Goal: Task Accomplishment & Management: Manage account settings

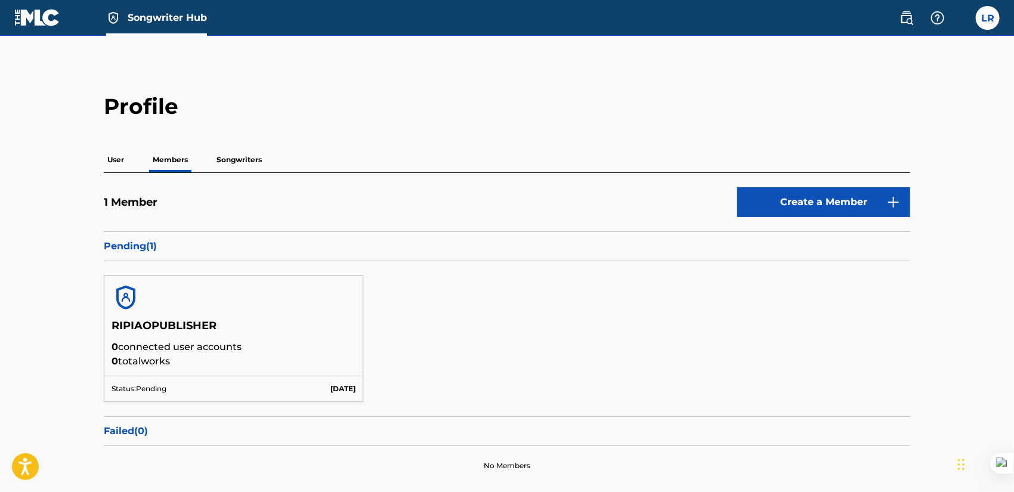
click at [220, 163] on p "Songwriters" at bounding box center [239, 159] width 53 height 25
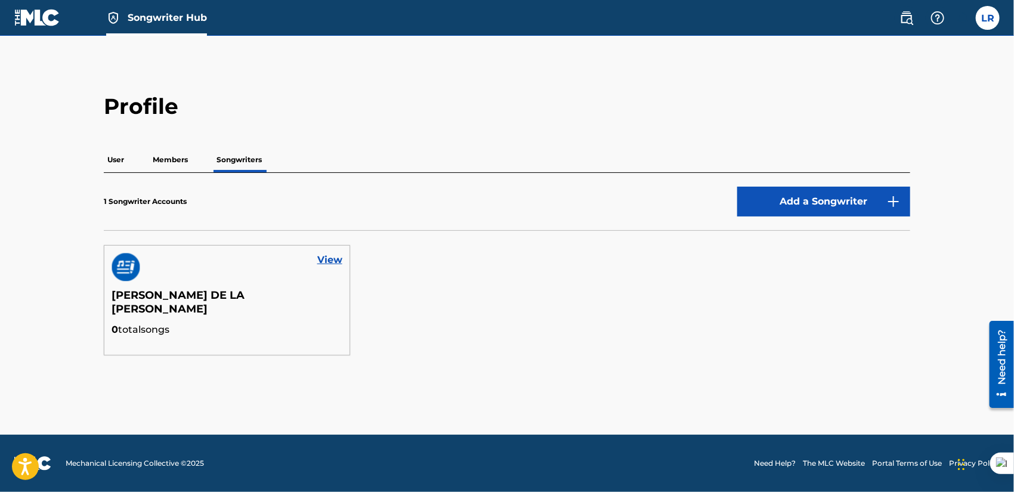
click at [313, 261] on div "View" at bounding box center [226, 267] width 245 height 43
click at [323, 260] on link "View" at bounding box center [329, 260] width 25 height 14
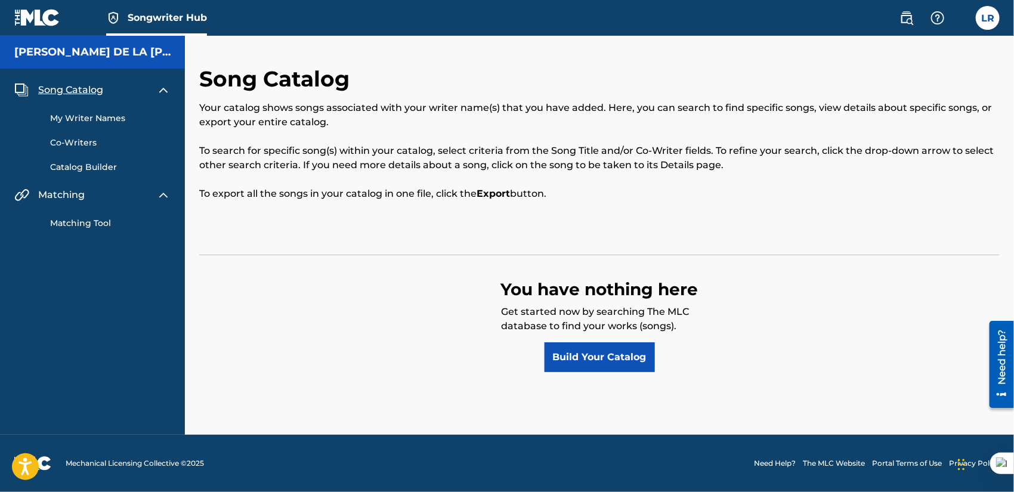
click at [163, 88] on img at bounding box center [163, 90] width 14 height 14
click at [164, 120] on img at bounding box center [163, 119] width 14 height 14
click at [163, 119] on img at bounding box center [163, 119] width 14 height 14
click at [75, 137] on div "Matching Tool" at bounding box center [92, 139] width 156 height 27
click at [76, 149] on link "Matching Tool" at bounding box center [110, 147] width 121 height 13
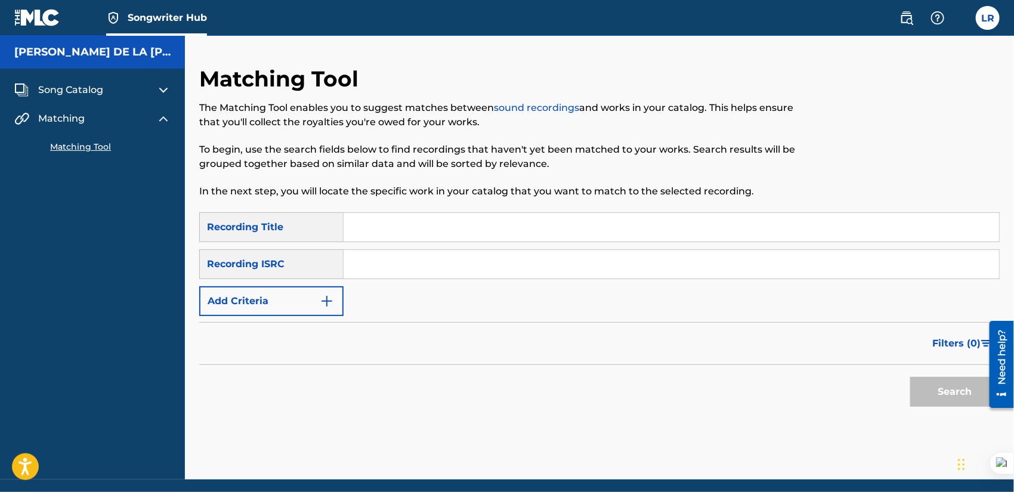
click at [75, 94] on span "Song Catalog" at bounding box center [70, 90] width 65 height 14
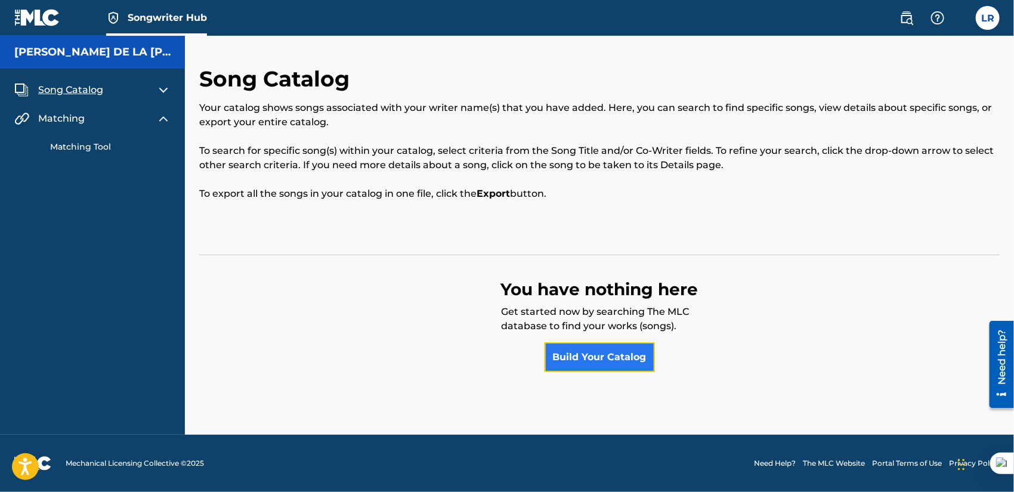
click at [588, 354] on link "Build Your Catalog" at bounding box center [600, 358] width 110 height 30
click at [55, 55] on h5 "[PERSON_NAME] DE LA [PERSON_NAME]" at bounding box center [92, 52] width 156 height 14
click at [30, 16] on img at bounding box center [37, 17] width 46 height 17
click at [130, 18] on span "Songwriter Hub" at bounding box center [167, 18] width 79 height 14
click at [985, 12] on label at bounding box center [988, 18] width 24 height 24
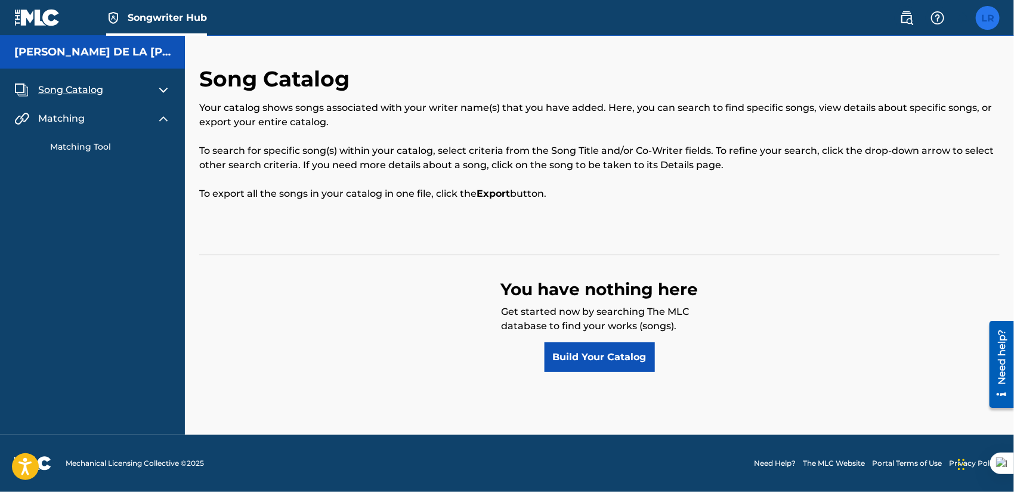
click at [988, 18] on input "LR Luis Rosario ripiaolatinmusic@gmail.com Notification Preferences Profile Log…" at bounding box center [988, 18] width 0 height 0
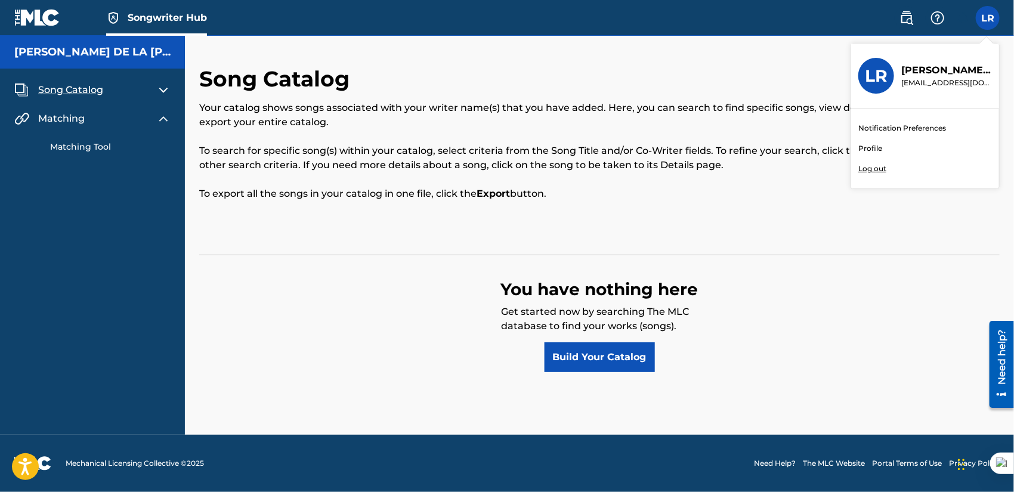
click at [907, 129] on link "Notification Preferences" at bounding box center [903, 128] width 88 height 11
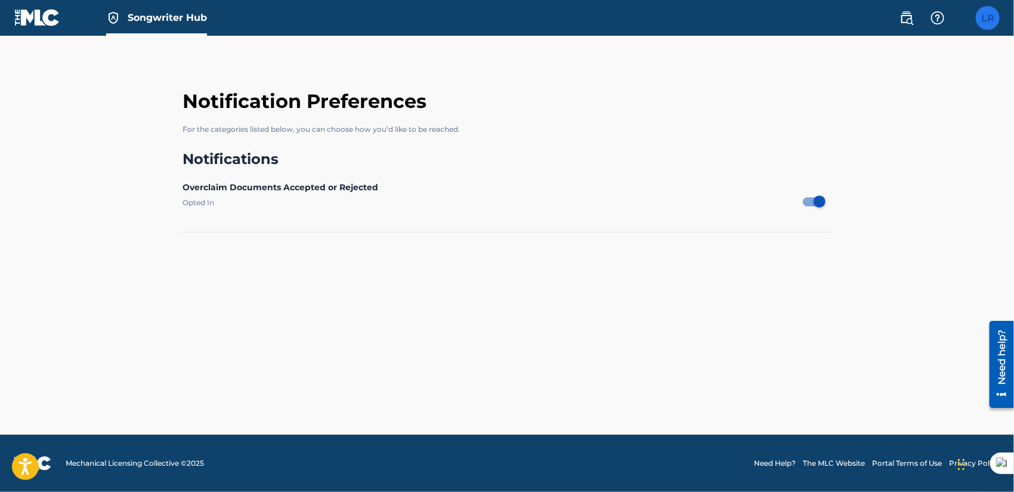
click at [991, 13] on label at bounding box center [988, 18] width 24 height 24
click at [988, 18] on input "LR Luis Rosario ripiaolatinmusic@gmail.com Notification Preferences Profile Log…" at bounding box center [988, 18] width 0 height 0
click at [872, 148] on link "Profile" at bounding box center [871, 148] width 24 height 11
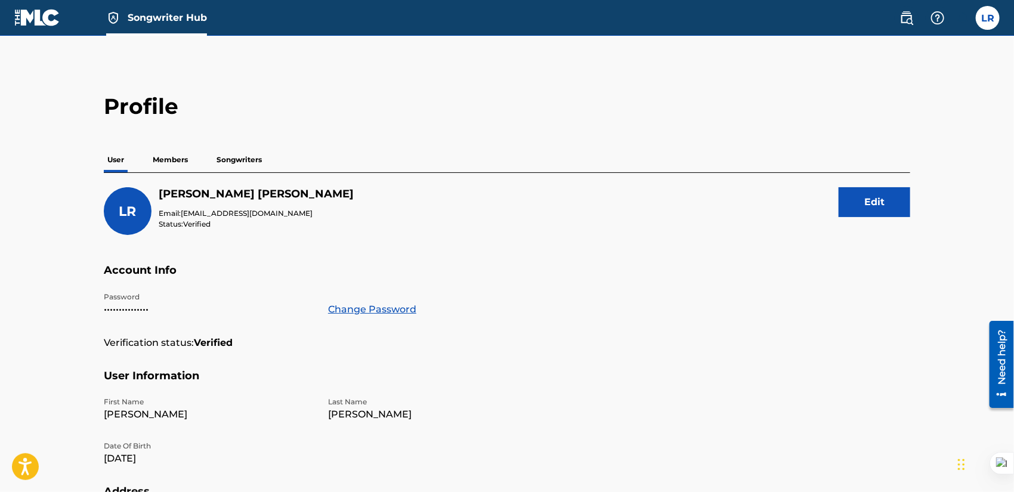
click at [229, 155] on p "Songwriters" at bounding box center [239, 159] width 53 height 25
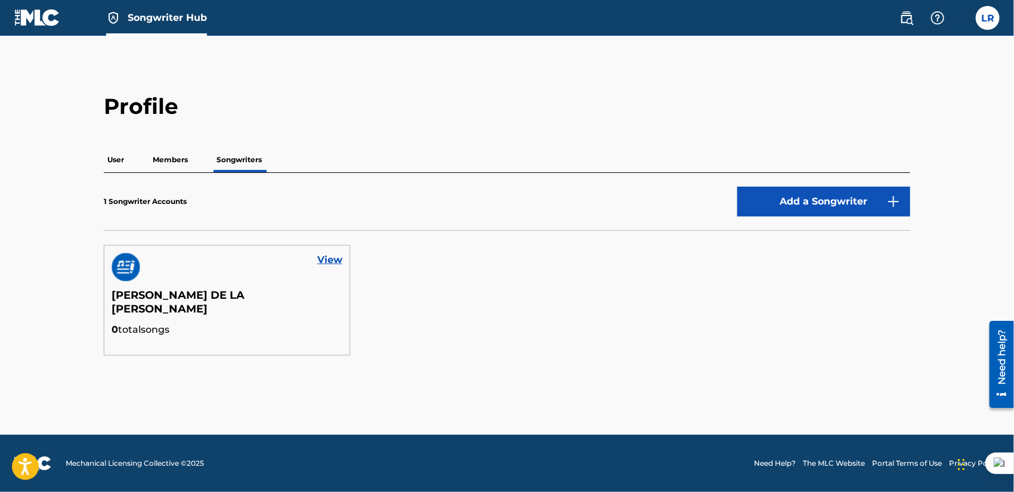
drag, startPoint x: 134, startPoint y: 260, endPoint x: 526, endPoint y: 301, distance: 394.2
click at [542, 306] on section "View RAMON VALDEZ DE LA ROSA 0 total songs" at bounding box center [507, 300] width 807 height 139
click at [504, 283] on section "View RAMON VALDEZ DE LA ROSA 0 total songs" at bounding box center [507, 300] width 807 height 139
click at [155, 218] on div "1 Songwriter Accounts Add a Songwriter" at bounding box center [507, 209] width 807 height 44
click at [328, 255] on link "View" at bounding box center [329, 260] width 25 height 14
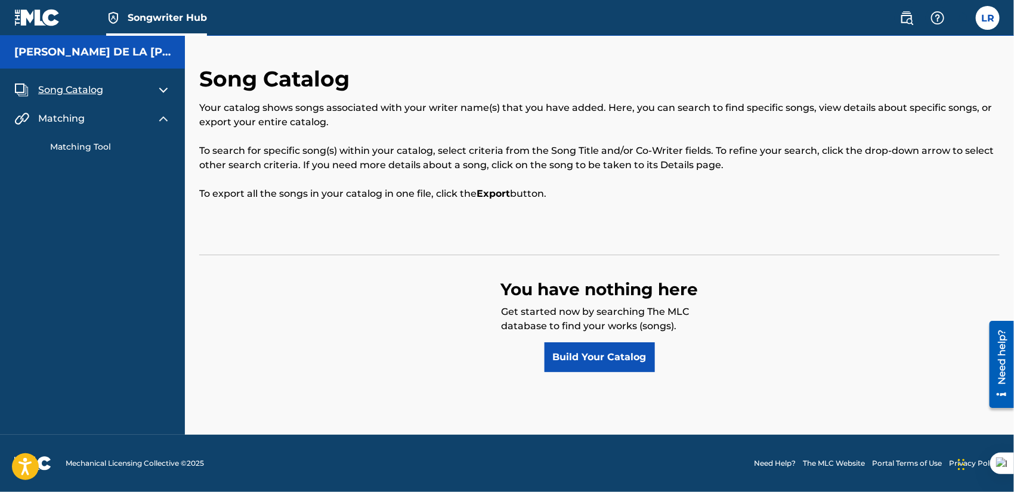
click at [85, 149] on link "Matching Tool" at bounding box center [110, 147] width 121 height 13
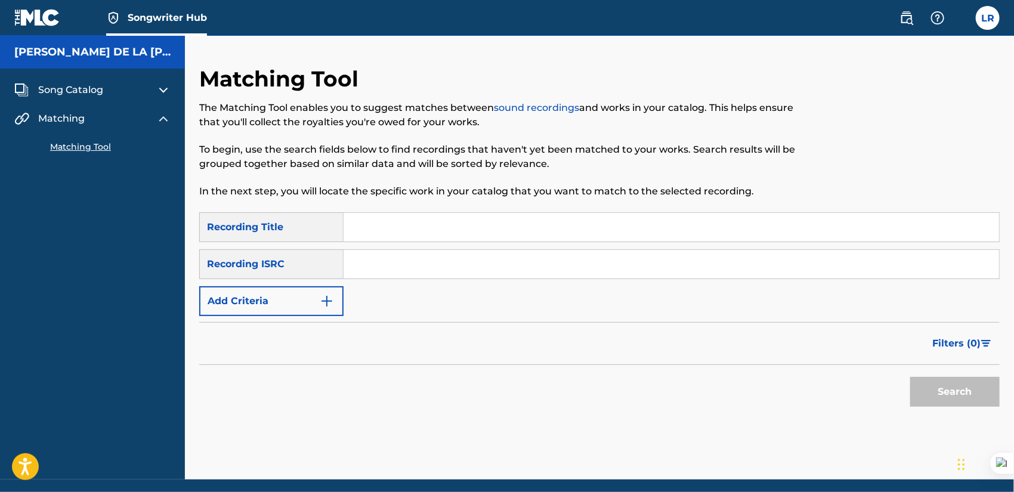
click at [33, 10] on img at bounding box center [37, 17] width 46 height 17
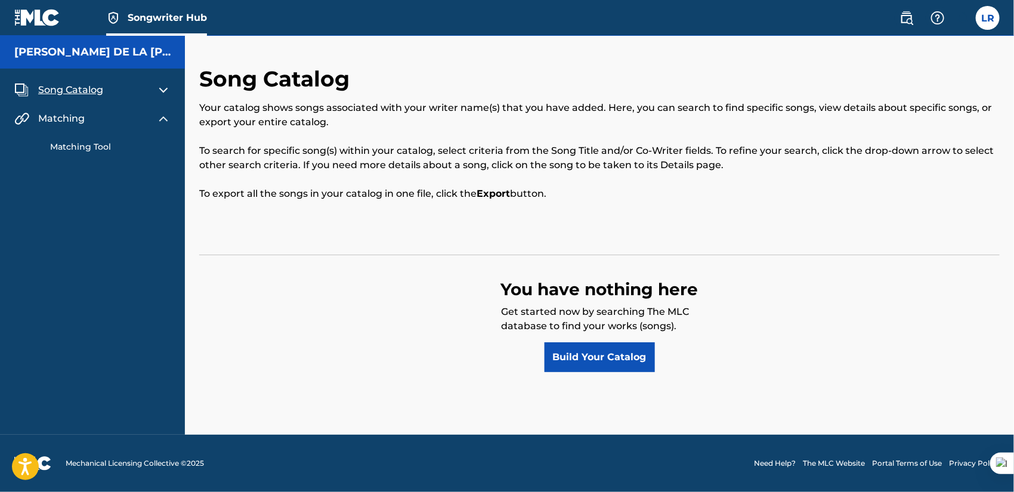
click at [38, 13] on img at bounding box center [37, 17] width 46 height 17
click at [987, 13] on label at bounding box center [988, 18] width 24 height 24
click at [988, 18] on input "LR [PERSON_NAME] [EMAIL_ADDRESS][DOMAIN_NAME] Notification Preferences Profile …" at bounding box center [988, 18] width 0 height 0
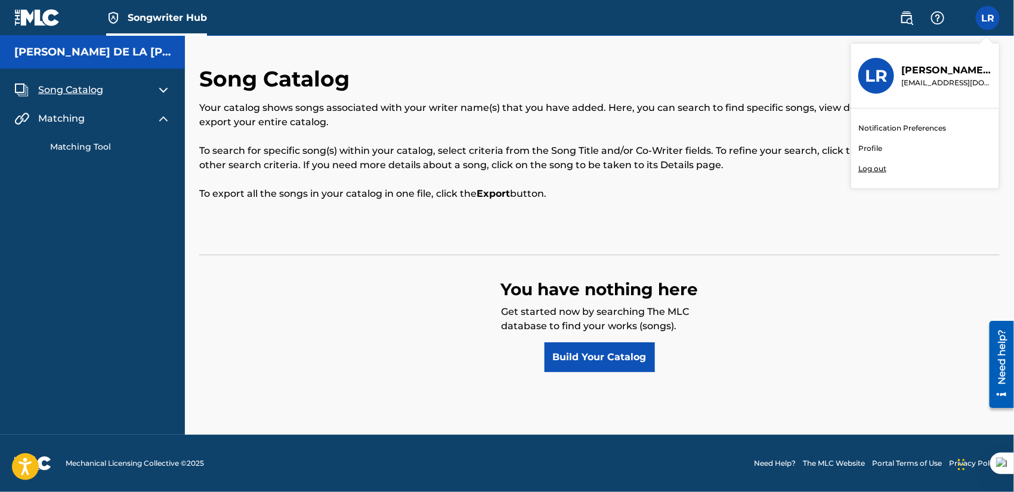
click at [668, 46] on div "Song Catalog Your catalog shows songs associated with your writer name(s) that …" at bounding box center [599, 235] width 829 height 399
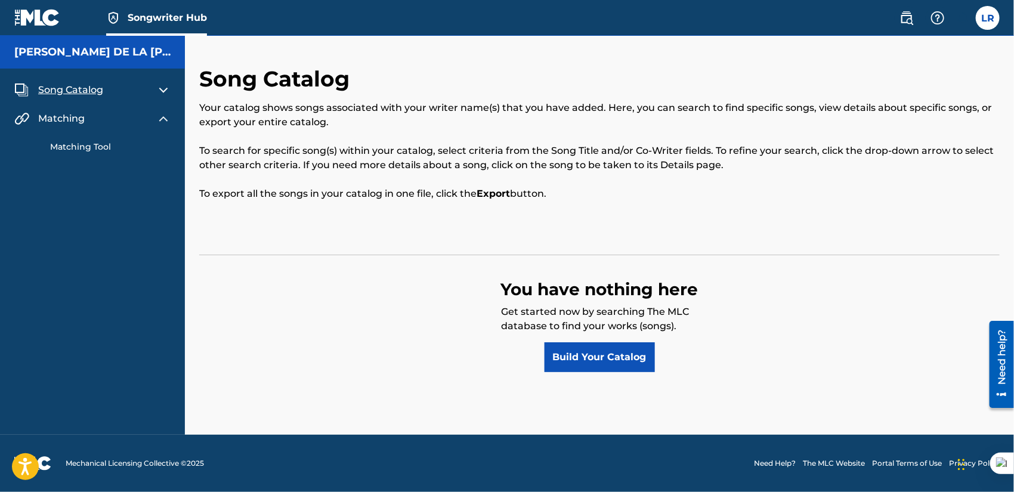
click at [24, 20] on img at bounding box center [37, 17] width 46 height 17
click at [988, 23] on label at bounding box center [988, 18] width 24 height 24
click at [988, 18] on input "LR Luis Rosario ripiaolatinmusic@gmail.com Notification Preferences Profile Log…" at bounding box center [988, 18] width 0 height 0
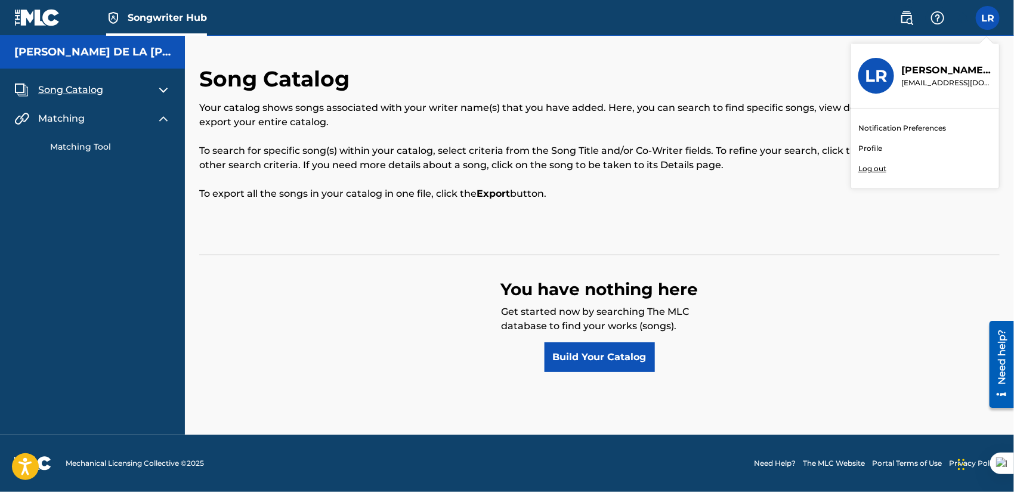
click at [855, 249] on div "Song Catalog Your catalog shows songs associated with your writer name(s) that …" at bounding box center [599, 219] width 801 height 307
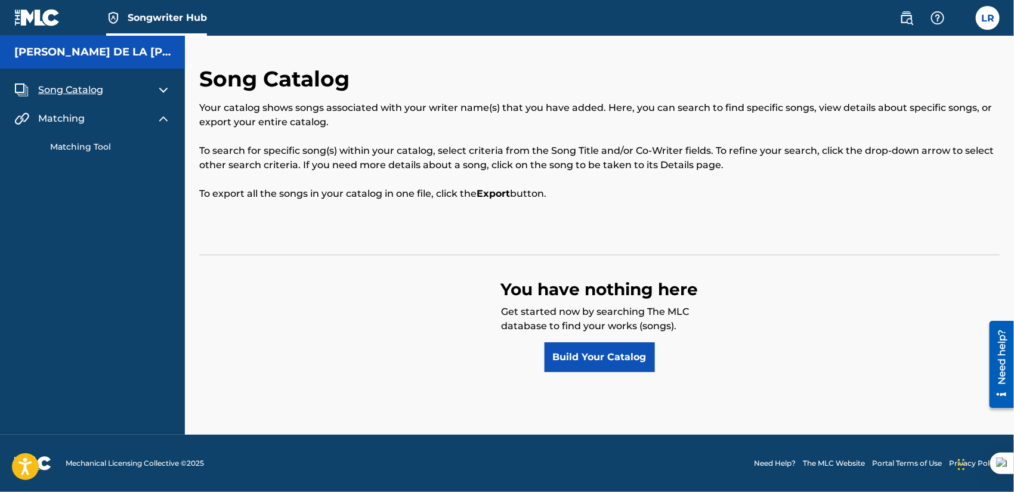
click at [217, 51] on div "Song Catalog Your catalog shows songs associated with your writer name(s) that …" at bounding box center [599, 235] width 829 height 399
